Goal: Task Accomplishment & Management: Manage account settings

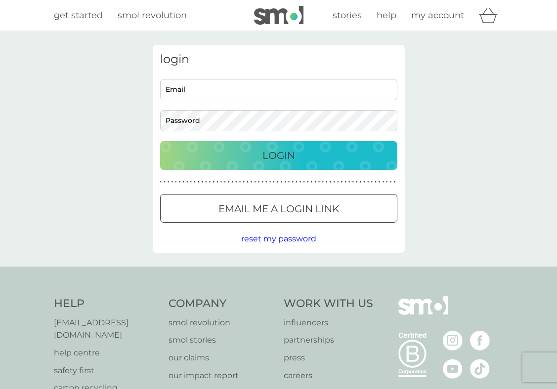
type input "[EMAIL_ADDRESS][DOMAIN_NAME]"
click at [281, 141] on button "Login" at bounding box center [278, 155] width 237 height 29
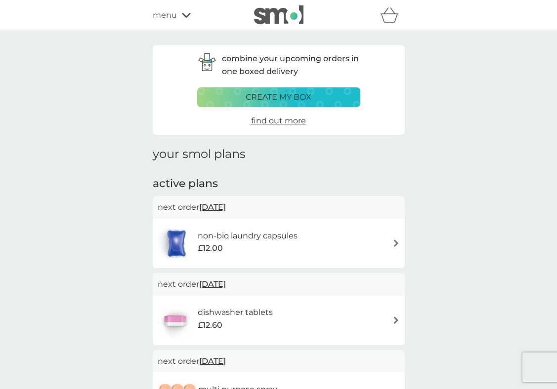
click at [281, 238] on h6 "non-bio laundry capsules" at bounding box center [248, 236] width 100 height 13
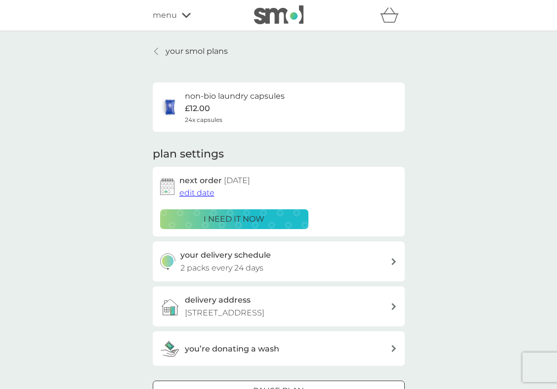
click at [202, 191] on span "edit date" at bounding box center [196, 192] width 35 height 9
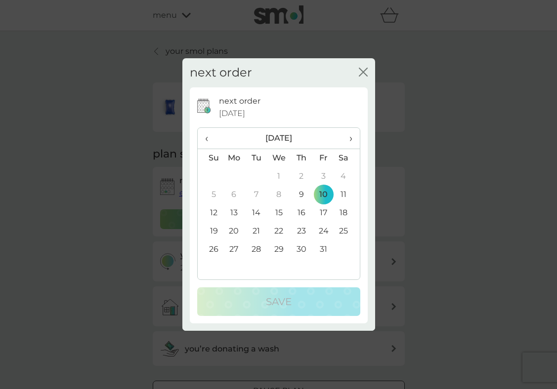
click at [274, 213] on td "15" at bounding box center [278, 213] width 23 height 18
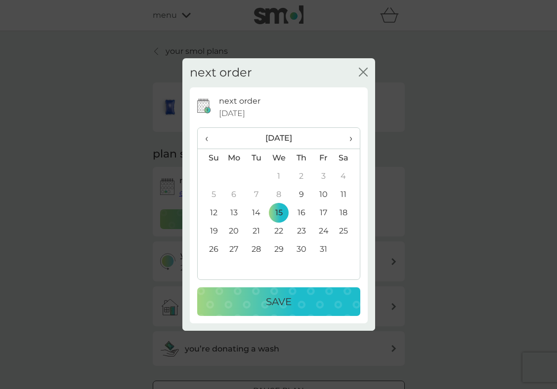
click at [258, 212] on td "14" at bounding box center [256, 213] width 22 height 18
click at [274, 307] on p "Save" at bounding box center [279, 302] width 26 height 16
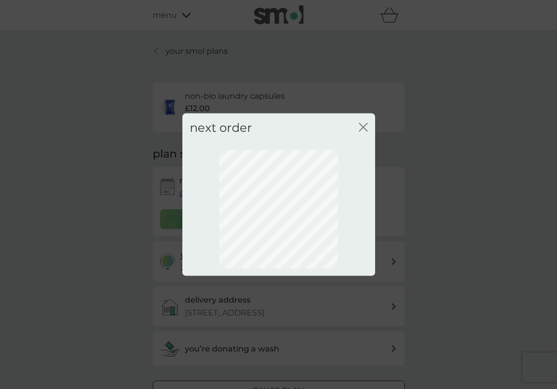
click at [365, 125] on icon "close" at bounding box center [363, 127] width 9 height 9
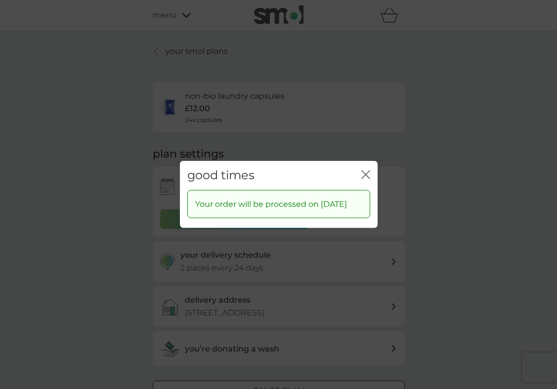
click at [367, 161] on div "good times close" at bounding box center [279, 175] width 198 height 29
click at [367, 171] on icon "close" at bounding box center [367, 175] width 4 height 8
